Goal: Information Seeking & Learning: Learn about a topic

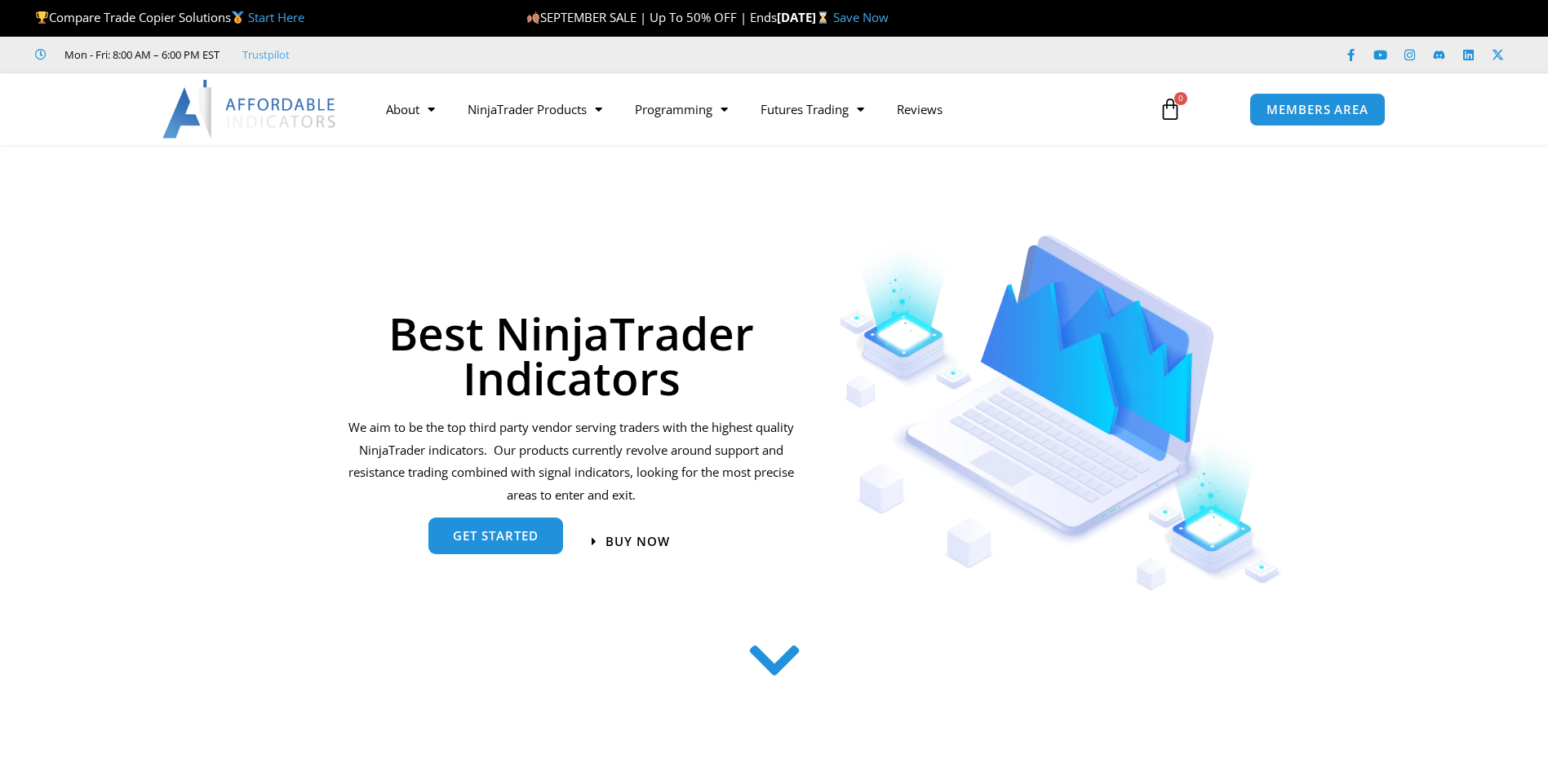
drag, startPoint x: 0, startPoint y: 0, endPoint x: 516, endPoint y: 535, distance: 743.3
click at [516, 535] on span "get started" at bounding box center [496, 536] width 86 height 13
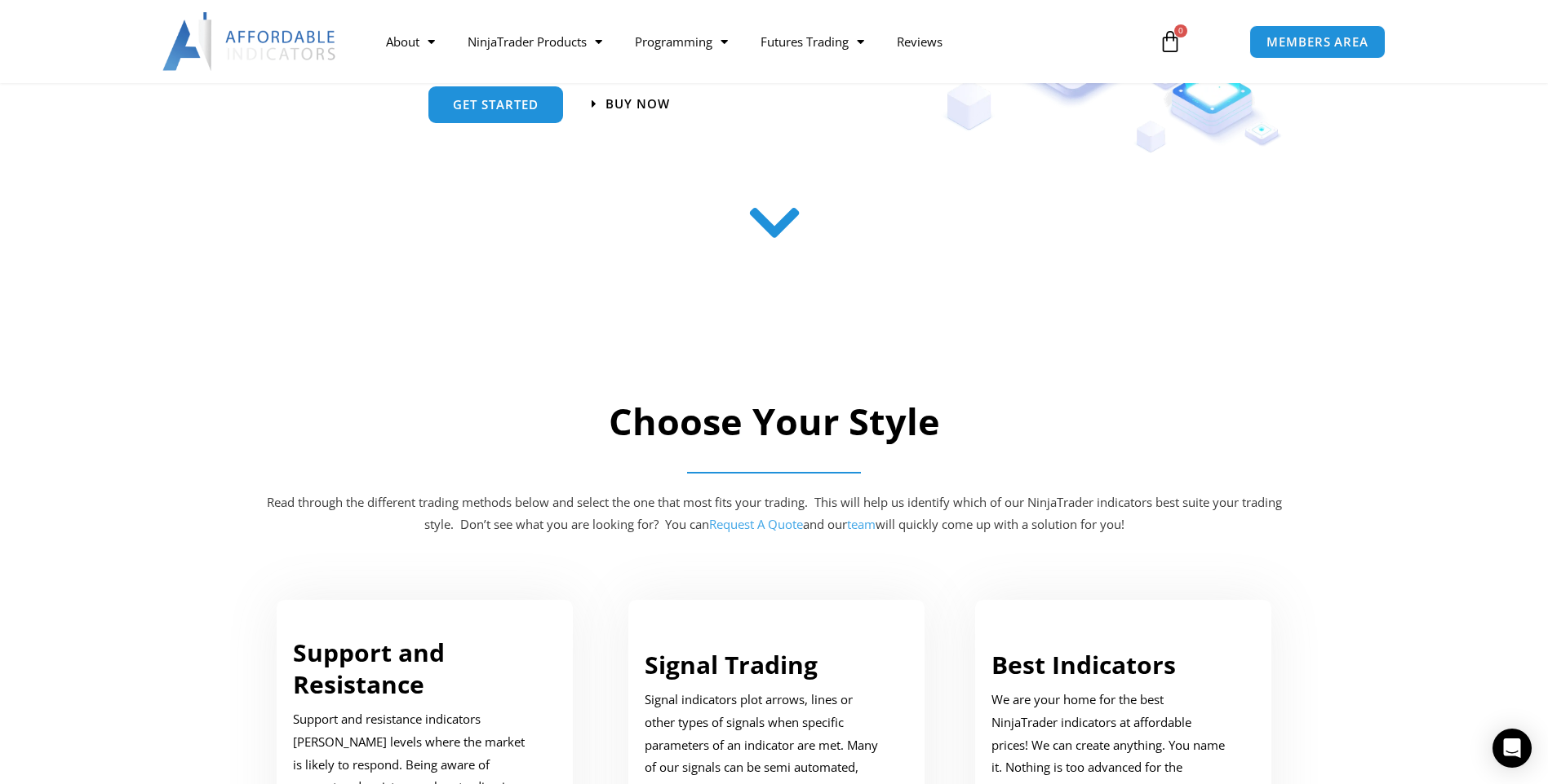
scroll to position [252, 0]
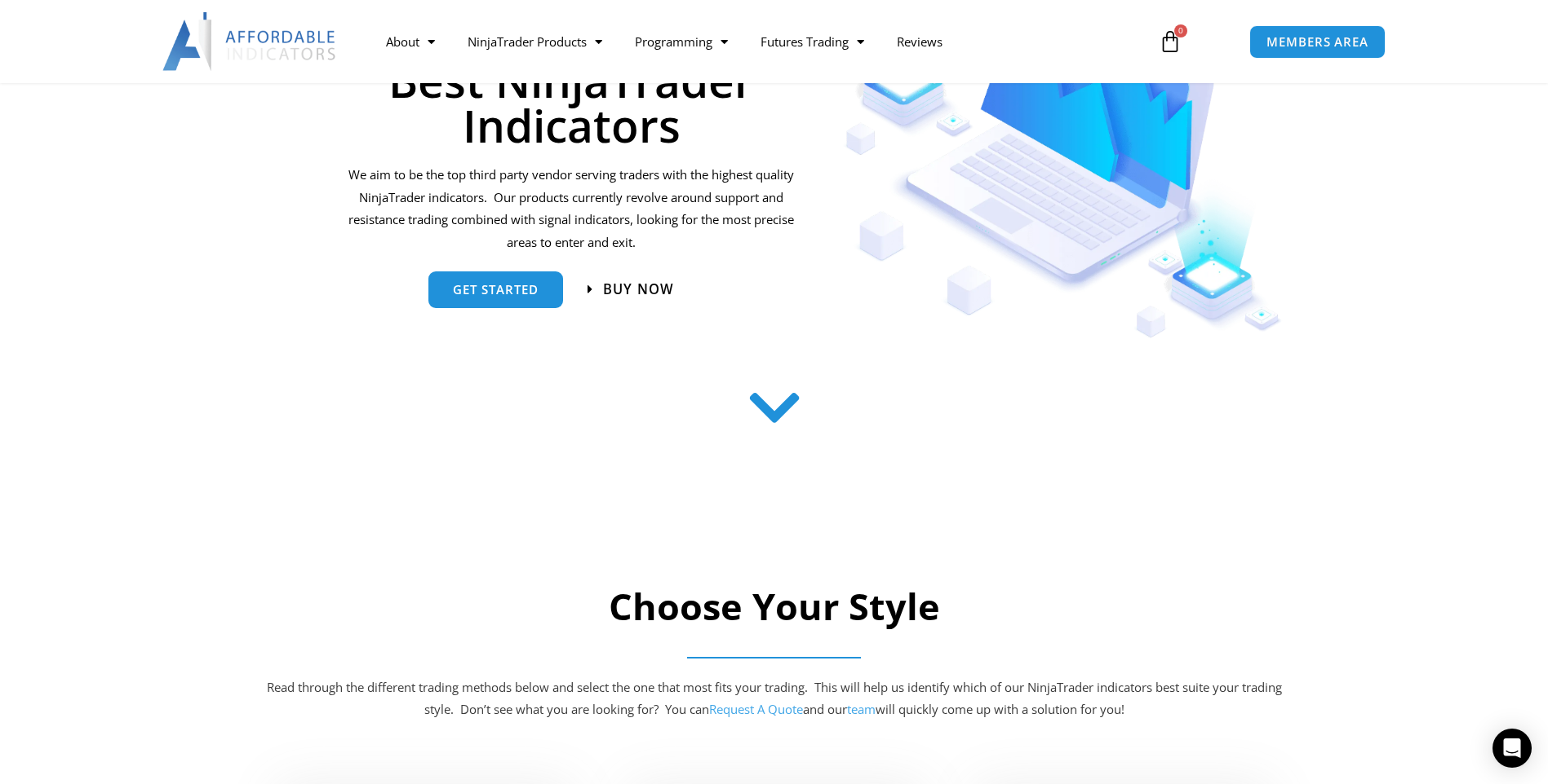
click at [631, 290] on span "Buy now" at bounding box center [638, 288] width 71 height 14
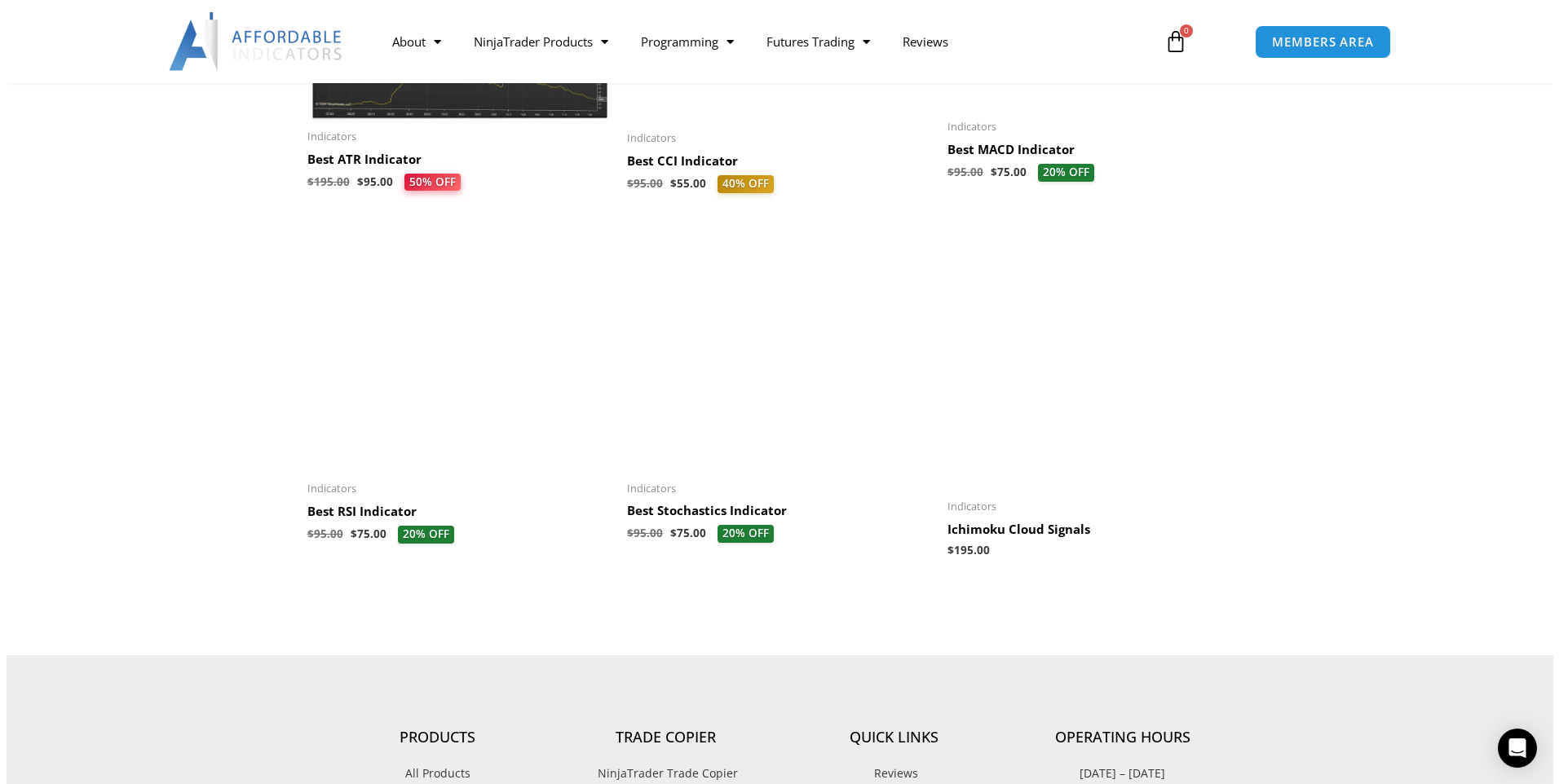
scroll to position [1712, 0]
